Goal: Register for event/course

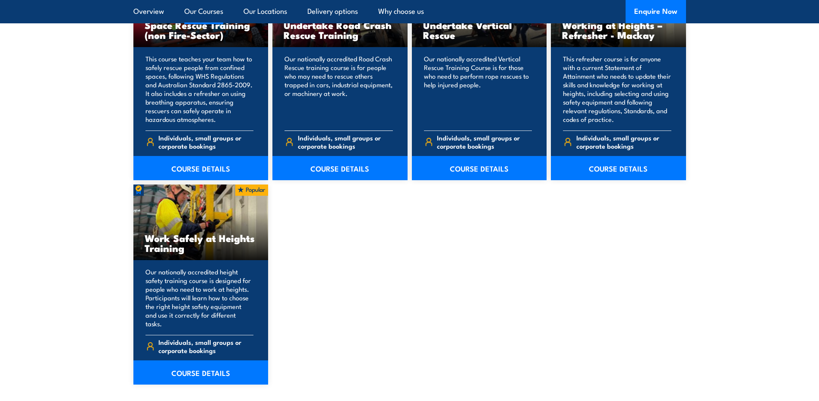
scroll to position [993, 0]
click at [205, 363] on link "COURSE DETAILS" at bounding box center [200, 372] width 135 height 24
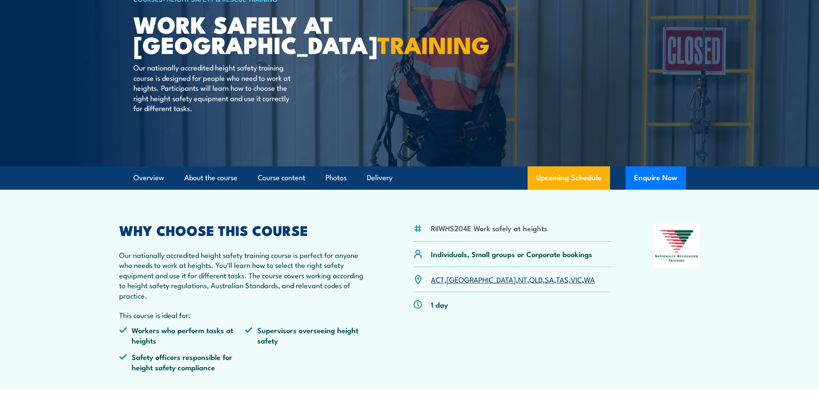
scroll to position [86, 0]
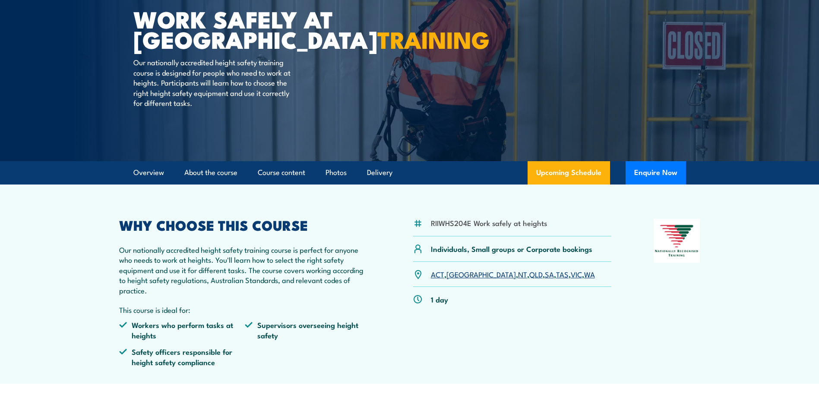
click at [529, 277] on link "QLD" at bounding box center [535, 274] width 13 height 10
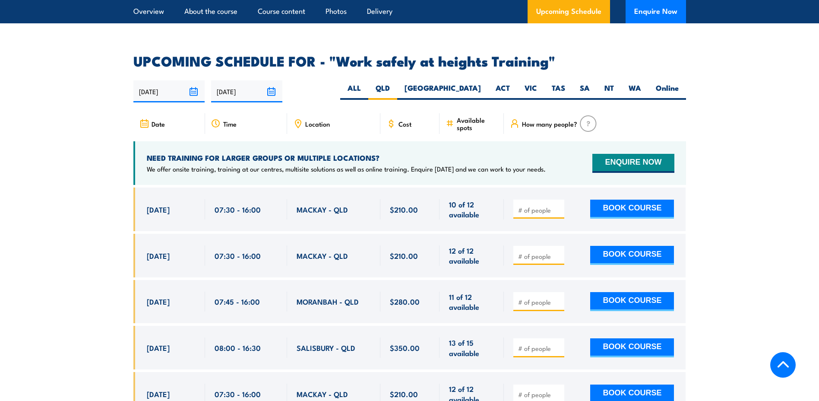
scroll to position [1320, 0]
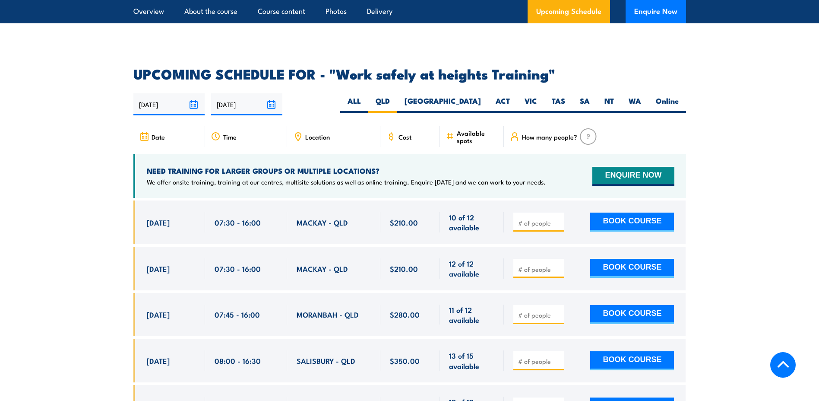
click at [309, 133] on span "Location" at bounding box center [317, 136] width 25 height 7
click at [322, 133] on span "Location" at bounding box center [317, 136] width 25 height 7
click at [311, 133] on span "Location" at bounding box center [317, 136] width 25 height 7
